Goal: Contribute content

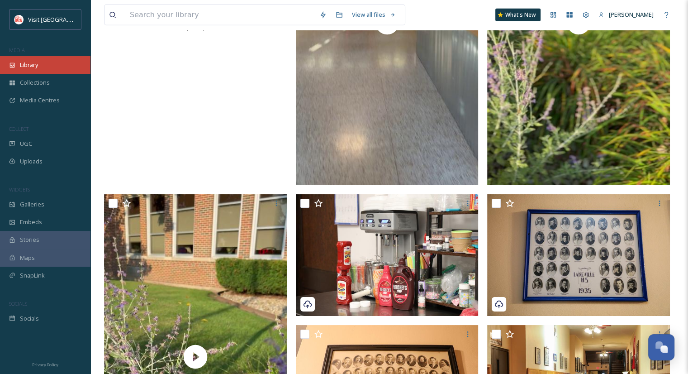
scroll to position [2600, 0]
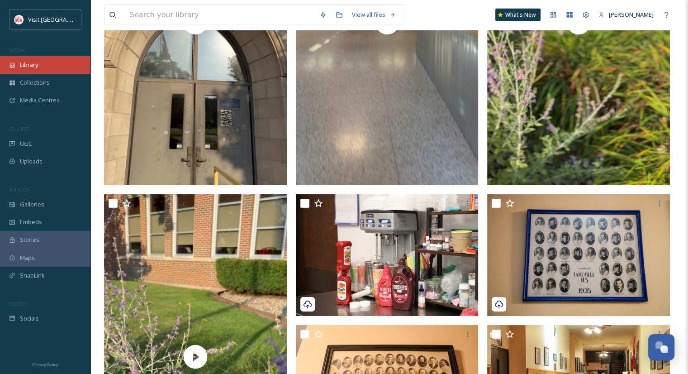
click at [39, 71] on div "Library" at bounding box center [45, 65] width 90 height 18
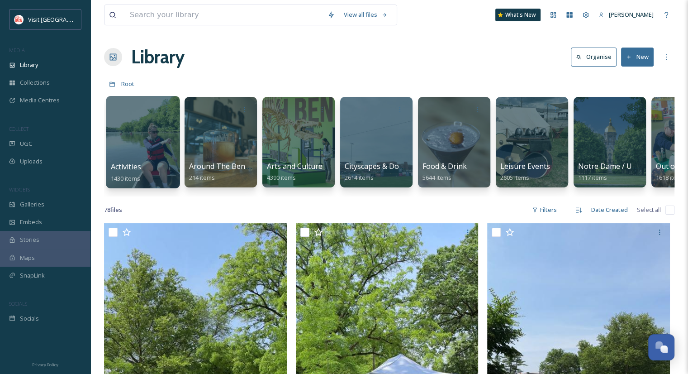
click at [152, 143] on div at bounding box center [143, 142] width 74 height 92
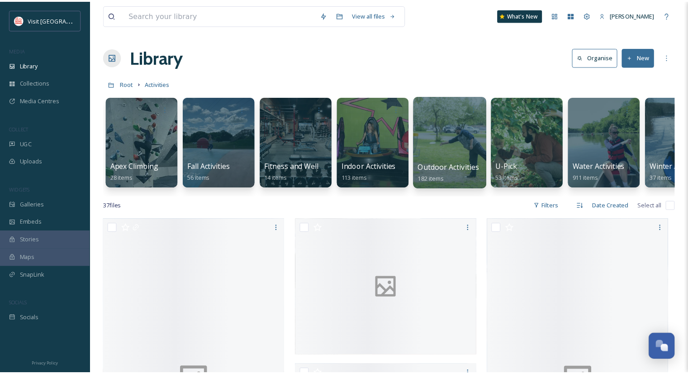
scroll to position [0, 52]
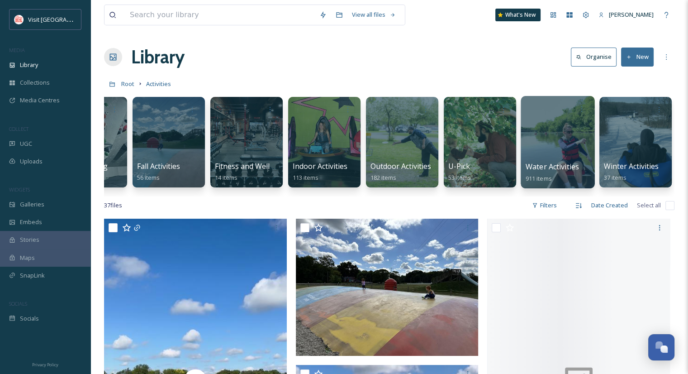
click at [559, 134] on div at bounding box center [558, 142] width 74 height 92
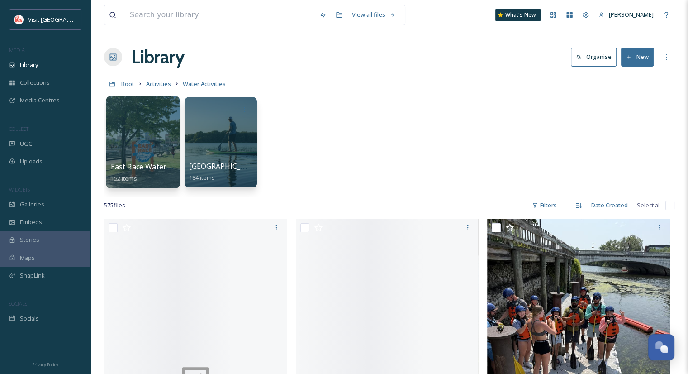
click at [160, 130] on div at bounding box center [143, 142] width 74 height 92
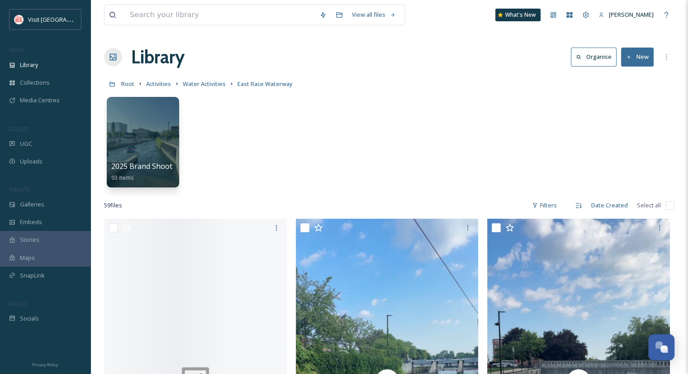
click at [160, 130] on div at bounding box center [143, 142] width 72 height 90
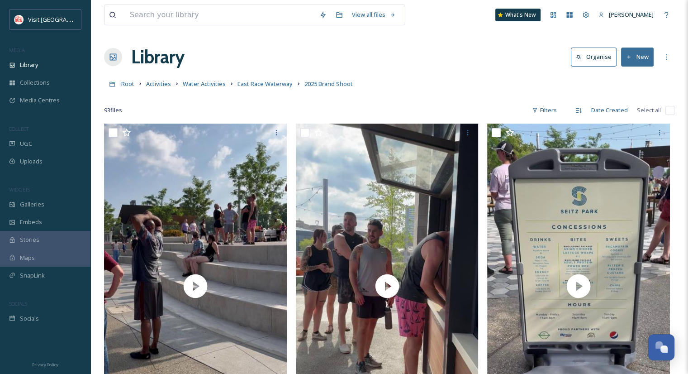
click at [643, 53] on button "New" at bounding box center [637, 56] width 33 height 19
click at [628, 77] on span "File Upload" at bounding box center [633, 78] width 30 height 9
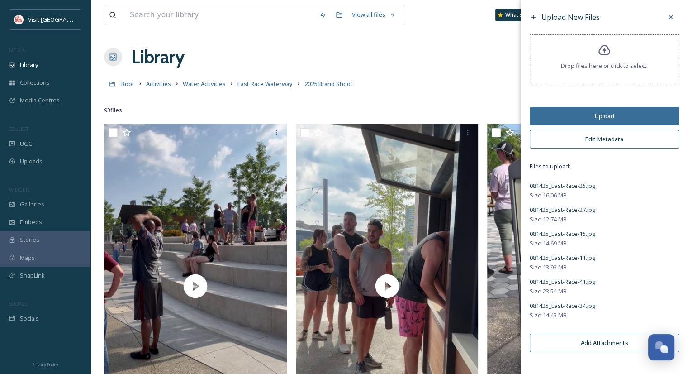
click at [599, 136] on button "Edit Metadata" at bounding box center [604, 139] width 149 height 19
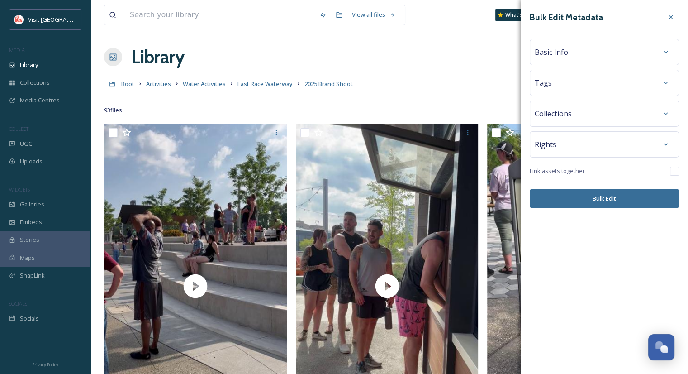
click at [577, 52] on div "Basic Info" at bounding box center [604, 52] width 139 height 16
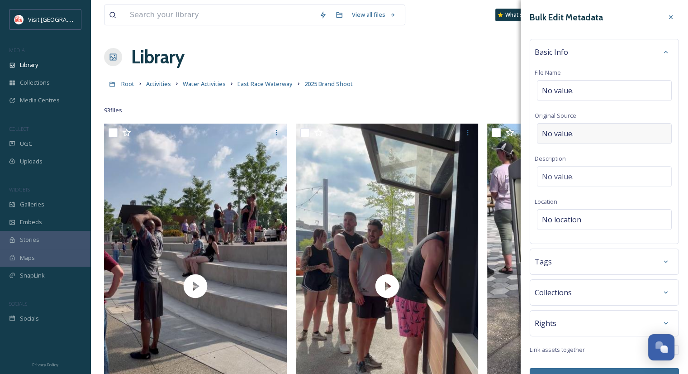
click at [560, 133] on span "No value." at bounding box center [558, 133] width 32 height 11
type input "[PERSON_NAME]"
click at [583, 171] on div "No value." at bounding box center [604, 176] width 135 height 21
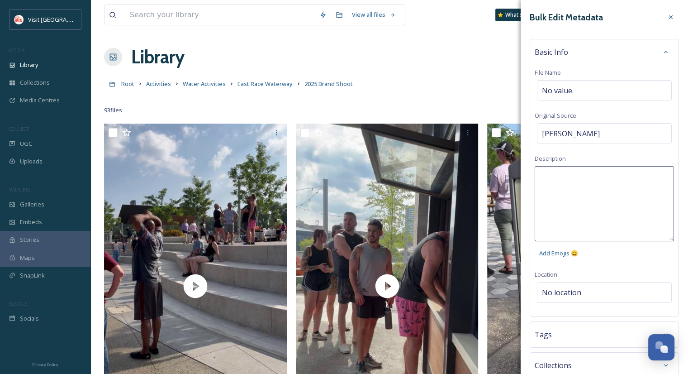
click at [583, 171] on textarea at bounding box center [604, 203] width 139 height 75
type textarea "East Race Waterway"
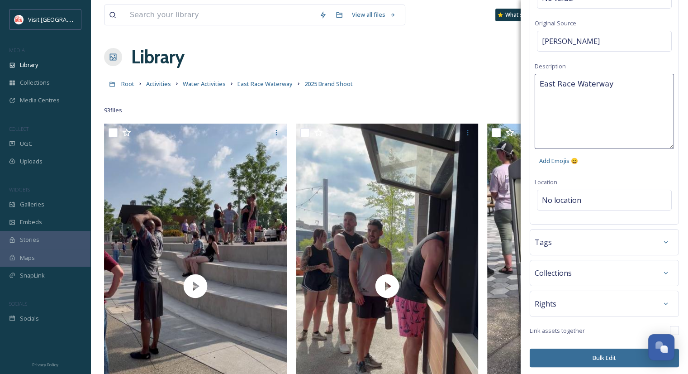
click at [597, 357] on button "Bulk Edit" at bounding box center [604, 357] width 149 height 19
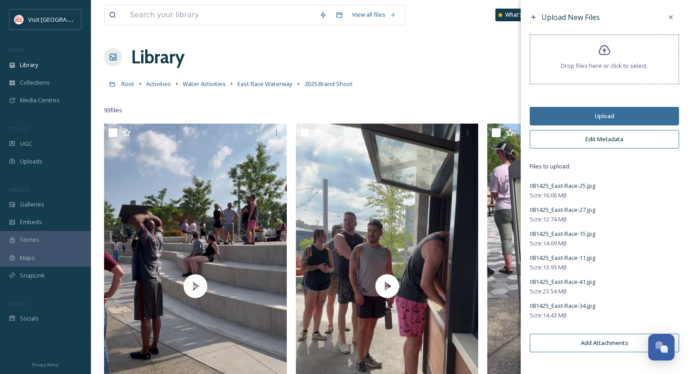
click at [609, 116] on button "Upload" at bounding box center [604, 116] width 149 height 19
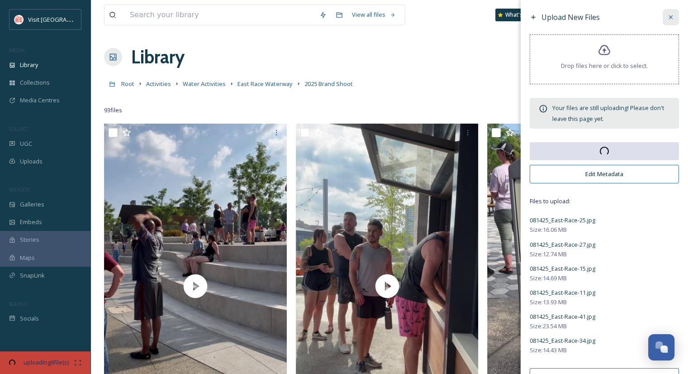
click at [669, 17] on icon at bounding box center [671, 17] width 4 height 4
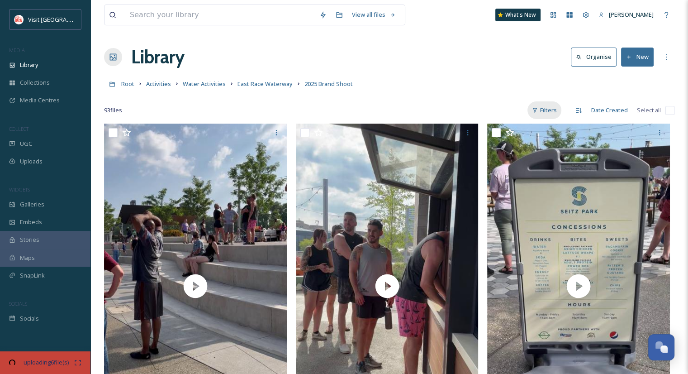
click at [543, 106] on div "Filters" at bounding box center [544, 110] width 34 height 18
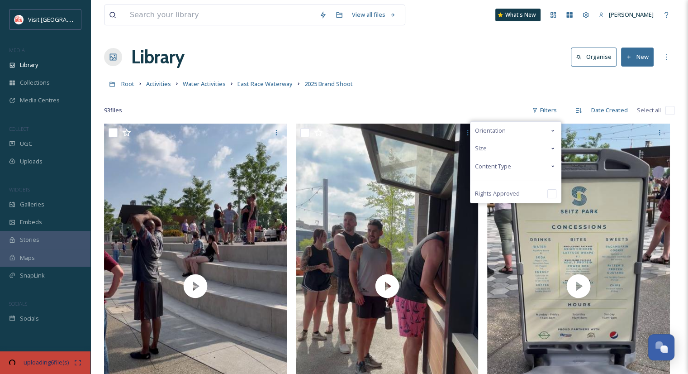
click at [496, 169] on span "Content Type" at bounding box center [493, 166] width 36 height 9
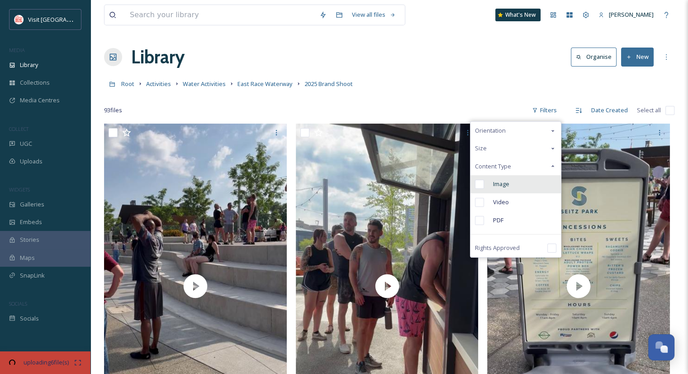
click at [496, 191] on div "Image" at bounding box center [515, 184] width 90 height 18
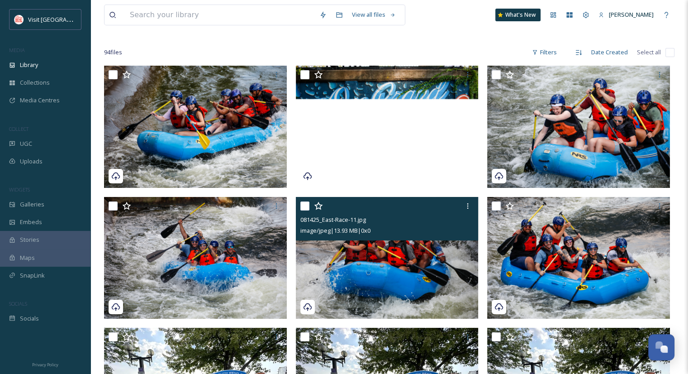
scroll to position [58, 0]
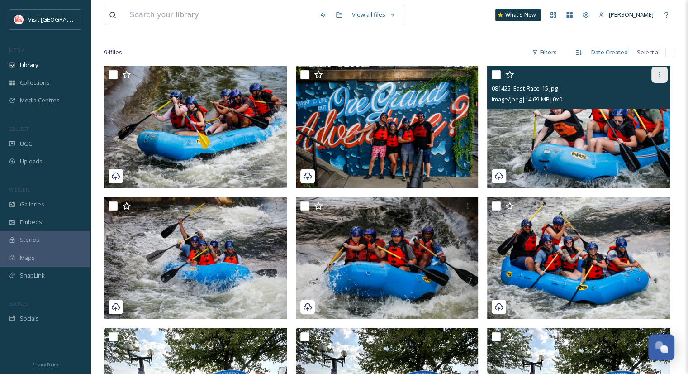
click at [661, 75] on icon at bounding box center [659, 74] width 7 height 7
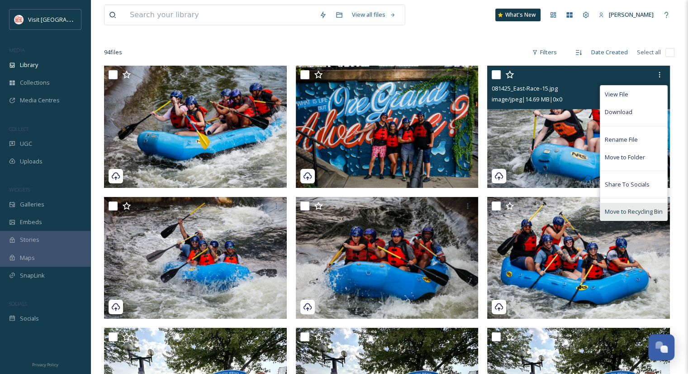
click at [637, 210] on span "Move to Recycling Bin" at bounding box center [634, 211] width 58 height 9
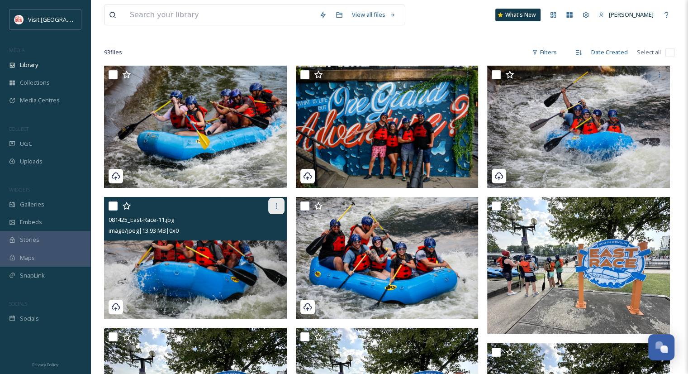
click at [273, 209] on div at bounding box center [276, 206] width 16 height 16
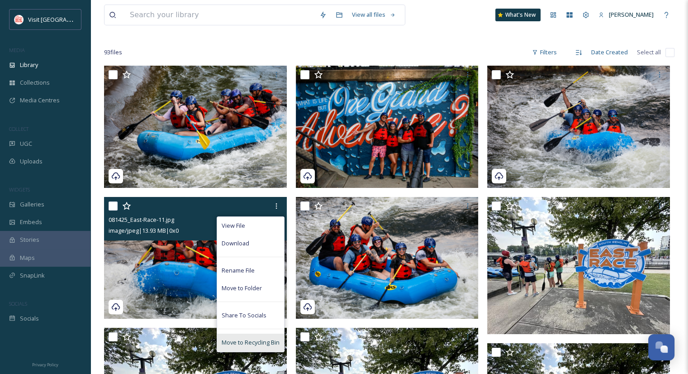
click at [242, 340] on span "Move to Recycling Bin" at bounding box center [251, 342] width 58 height 9
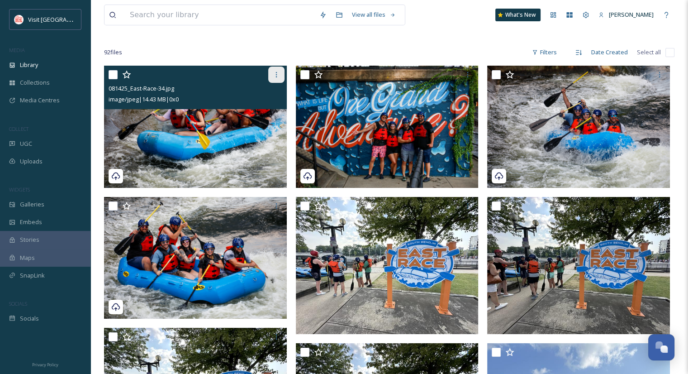
click at [278, 75] on icon at bounding box center [276, 74] width 7 height 7
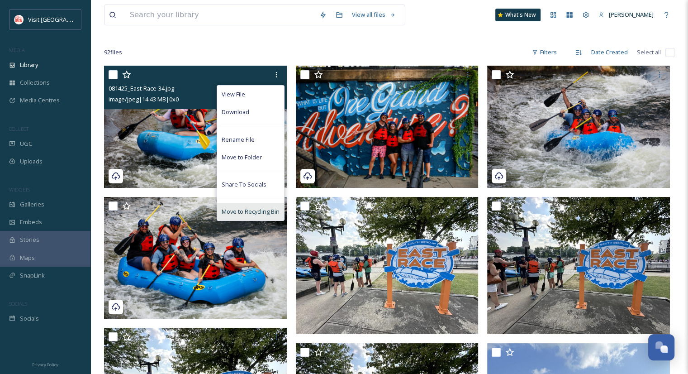
click at [247, 208] on span "Move to Recycling Bin" at bounding box center [251, 211] width 58 height 9
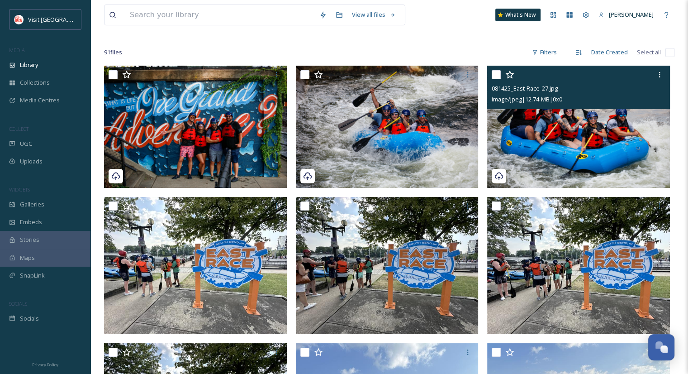
scroll to position [0, 0]
